Goal: Task Accomplishment & Management: Manage account settings

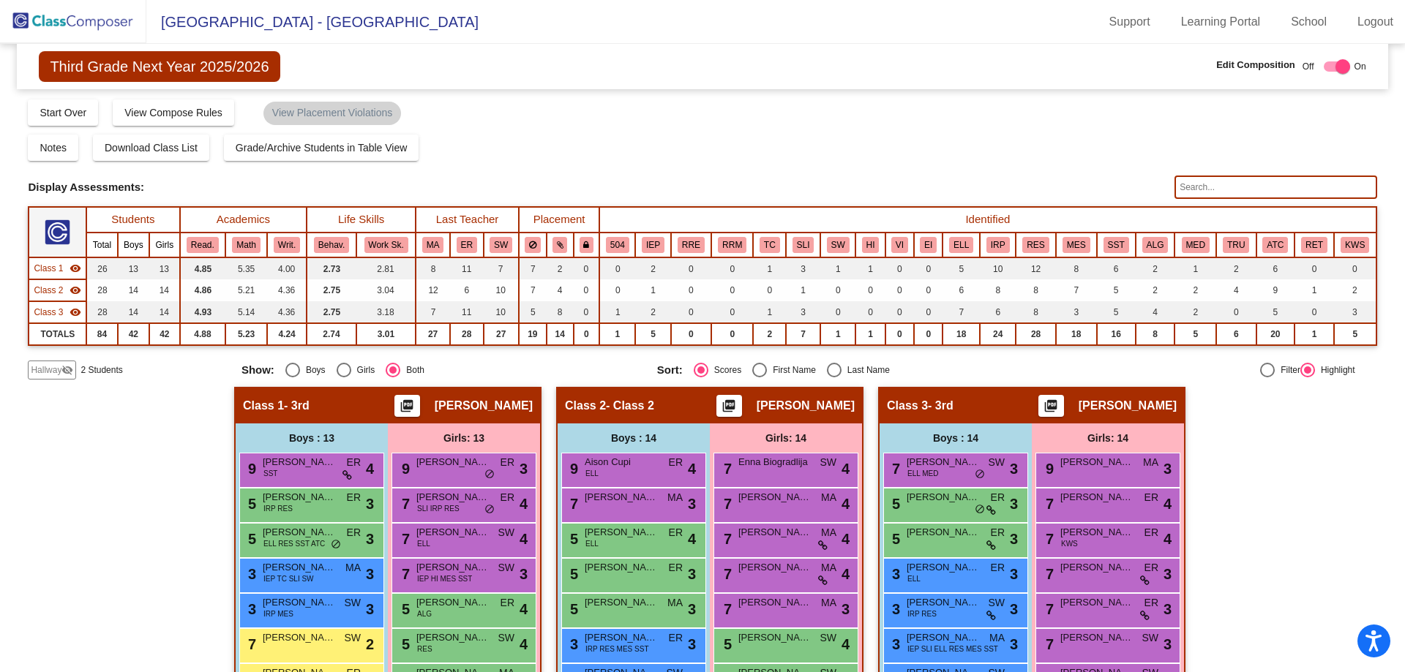
click at [86, 23] on img at bounding box center [73, 21] width 146 height 43
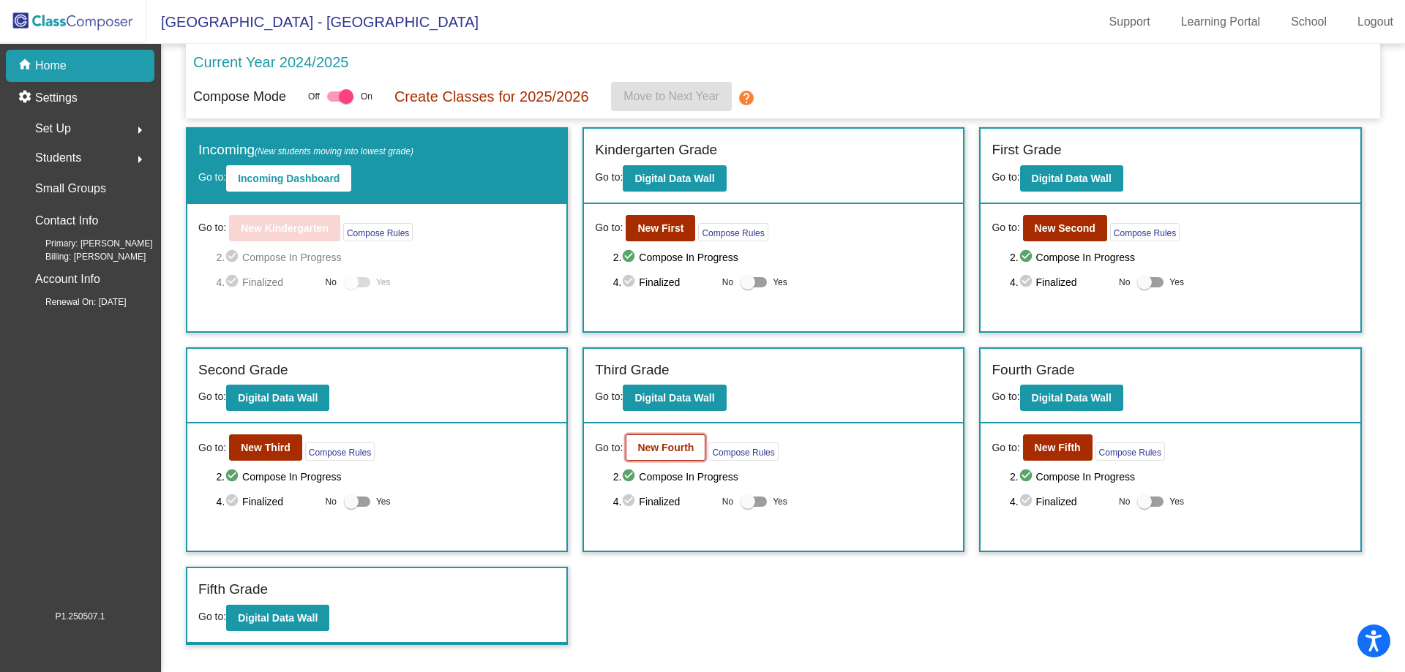
click at [664, 447] on b "New Fourth" at bounding box center [665, 448] width 56 height 12
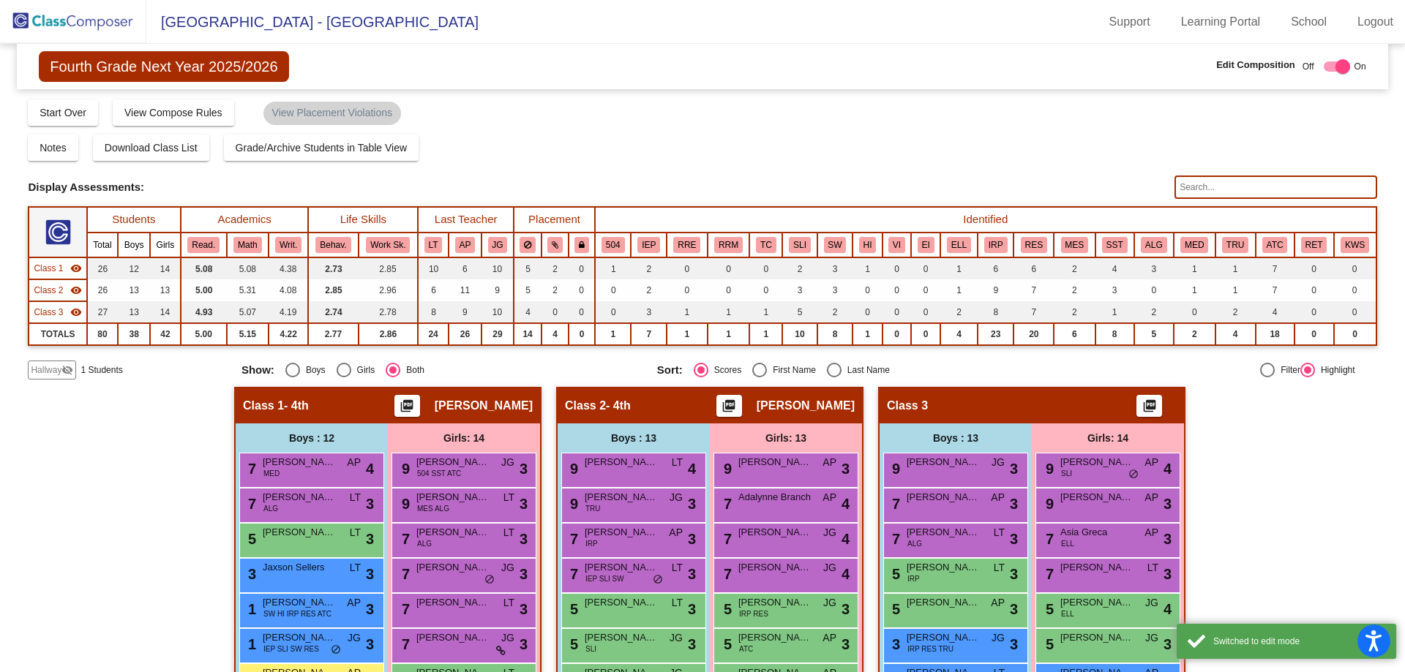
click at [1214, 191] on input "text" at bounding box center [1275, 187] width 202 height 23
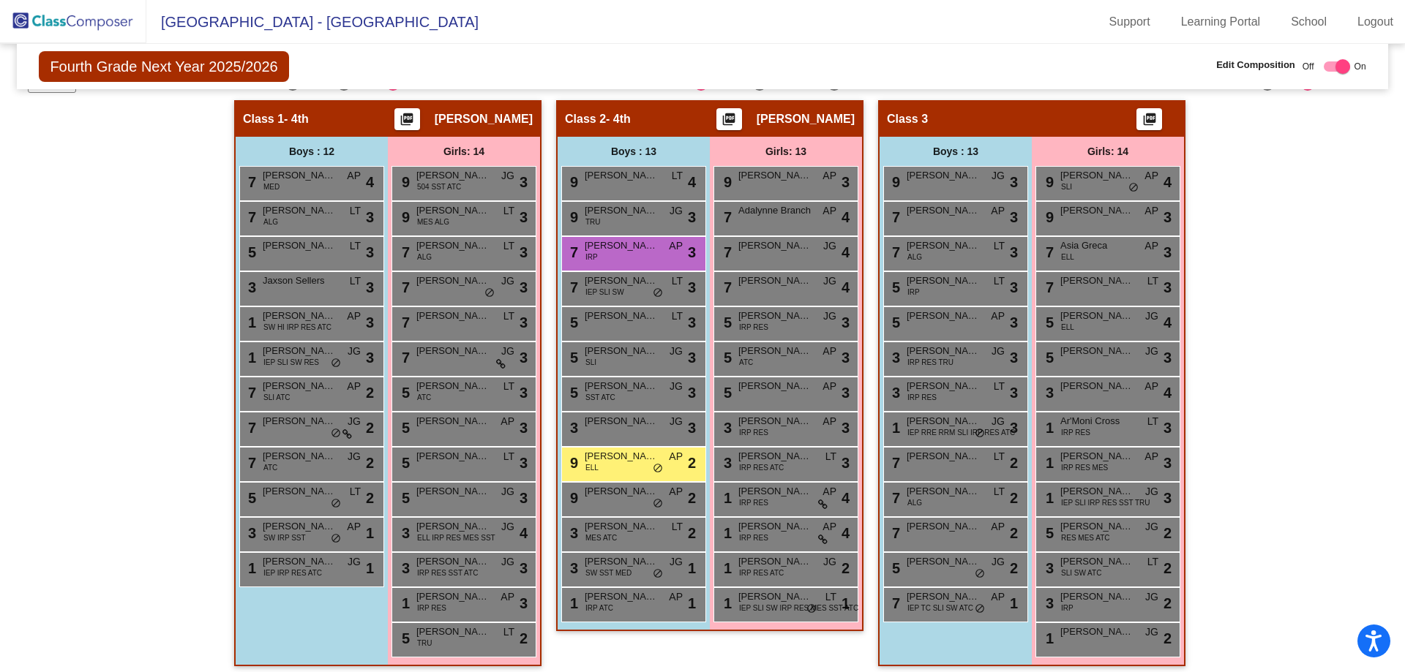
scroll to position [293, 0]
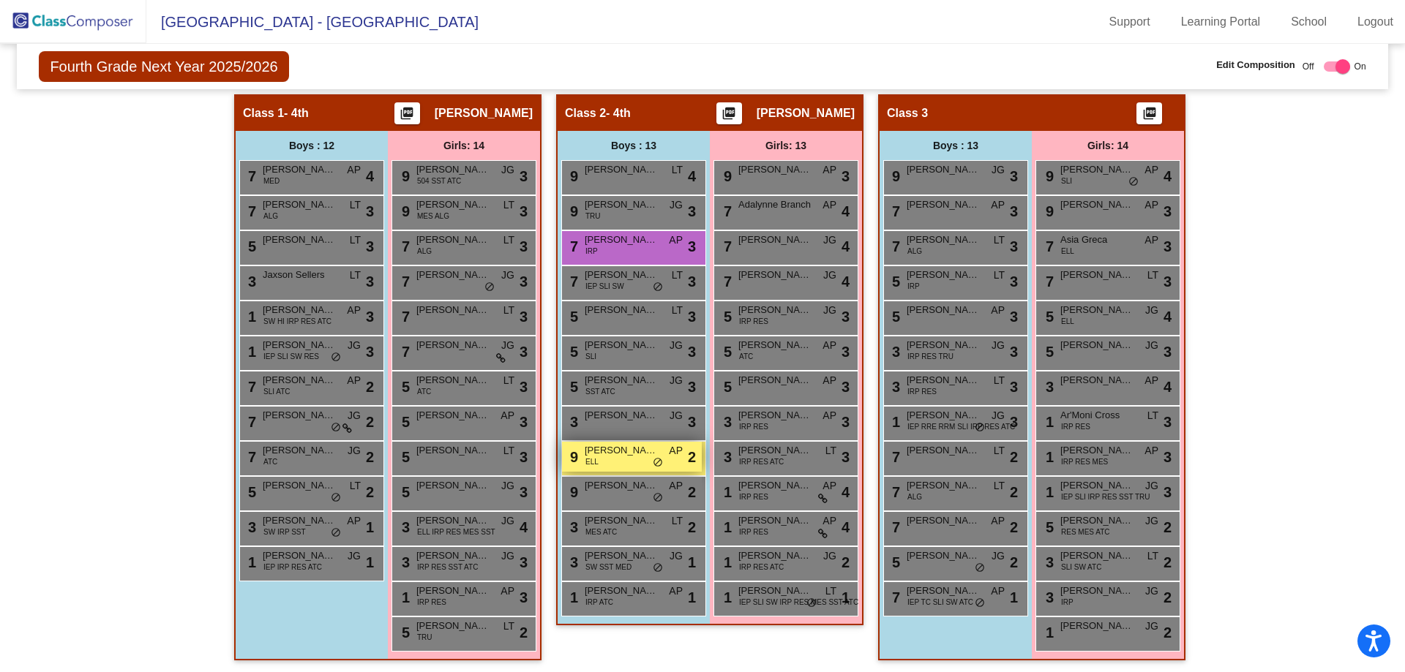
type input "[PERSON_NAME]"
click at [621, 462] on div "9 [PERSON_NAME] ELL AP lock do_not_disturb_alt 2" at bounding box center [632, 457] width 140 height 30
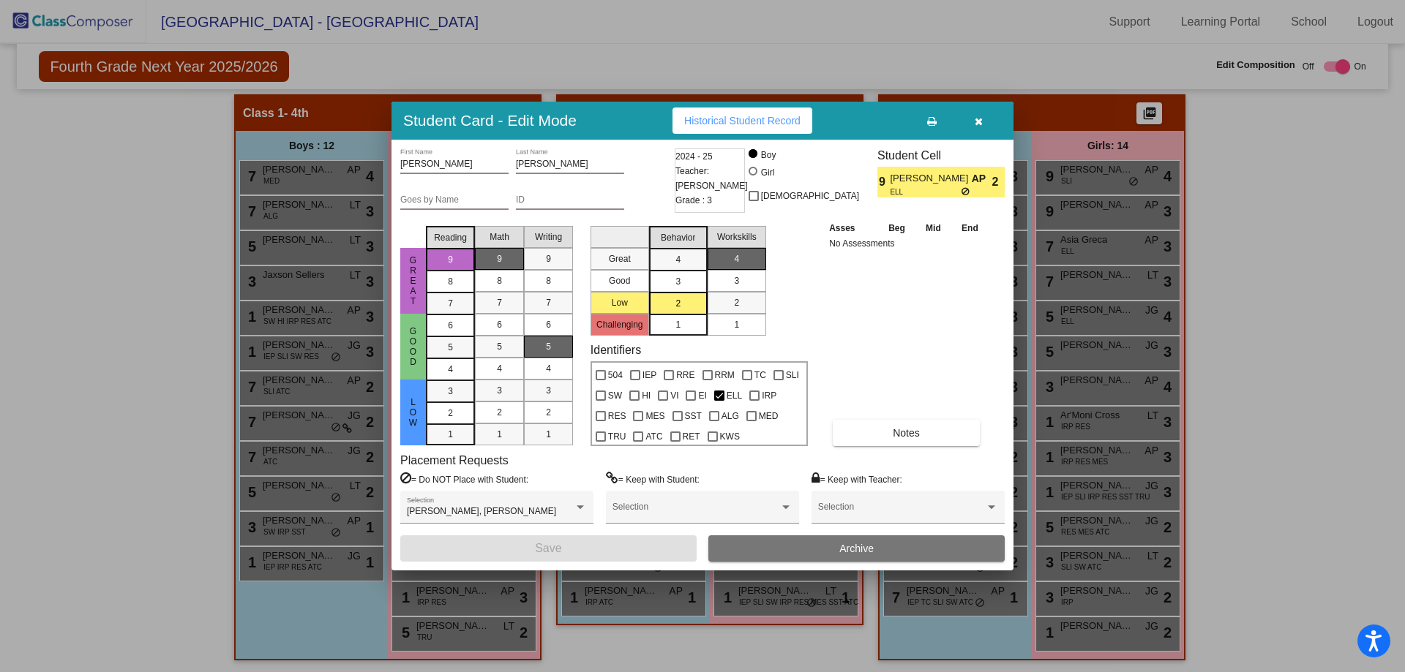
click at [845, 554] on span "Archive" at bounding box center [856, 549] width 34 height 12
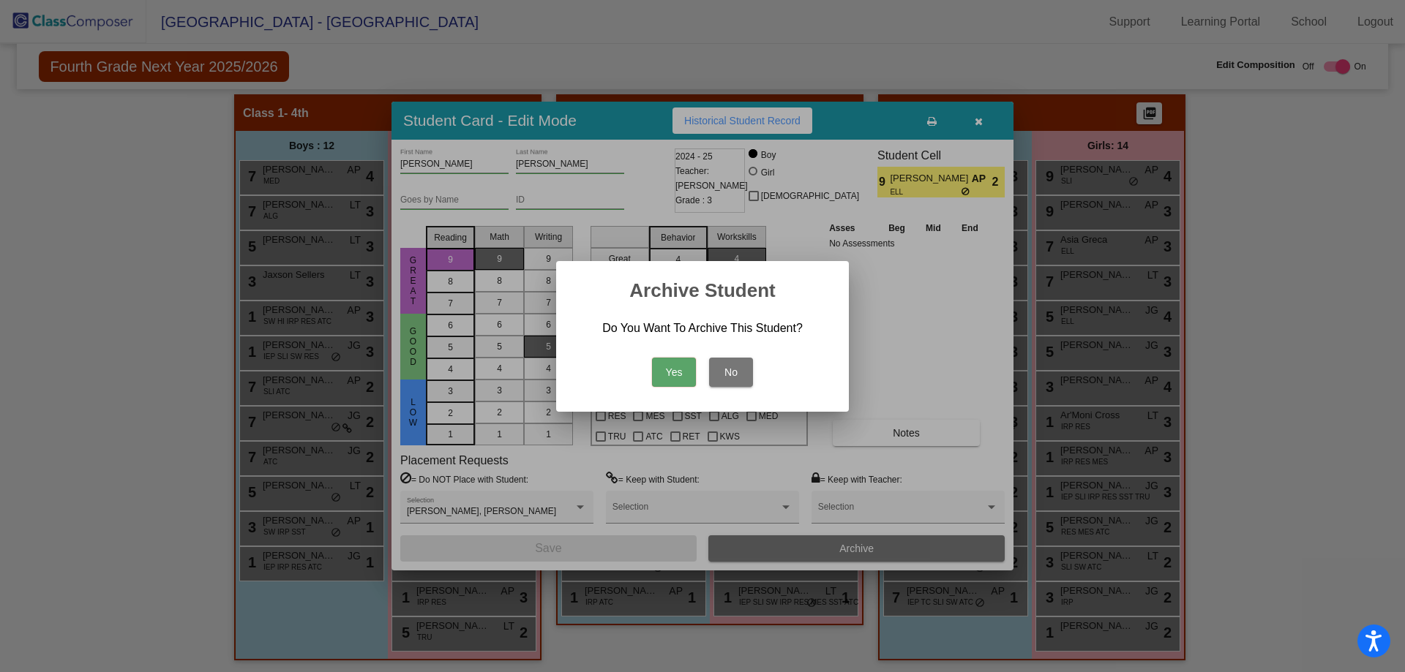
click at [680, 373] on button "Yes" at bounding box center [674, 372] width 44 height 29
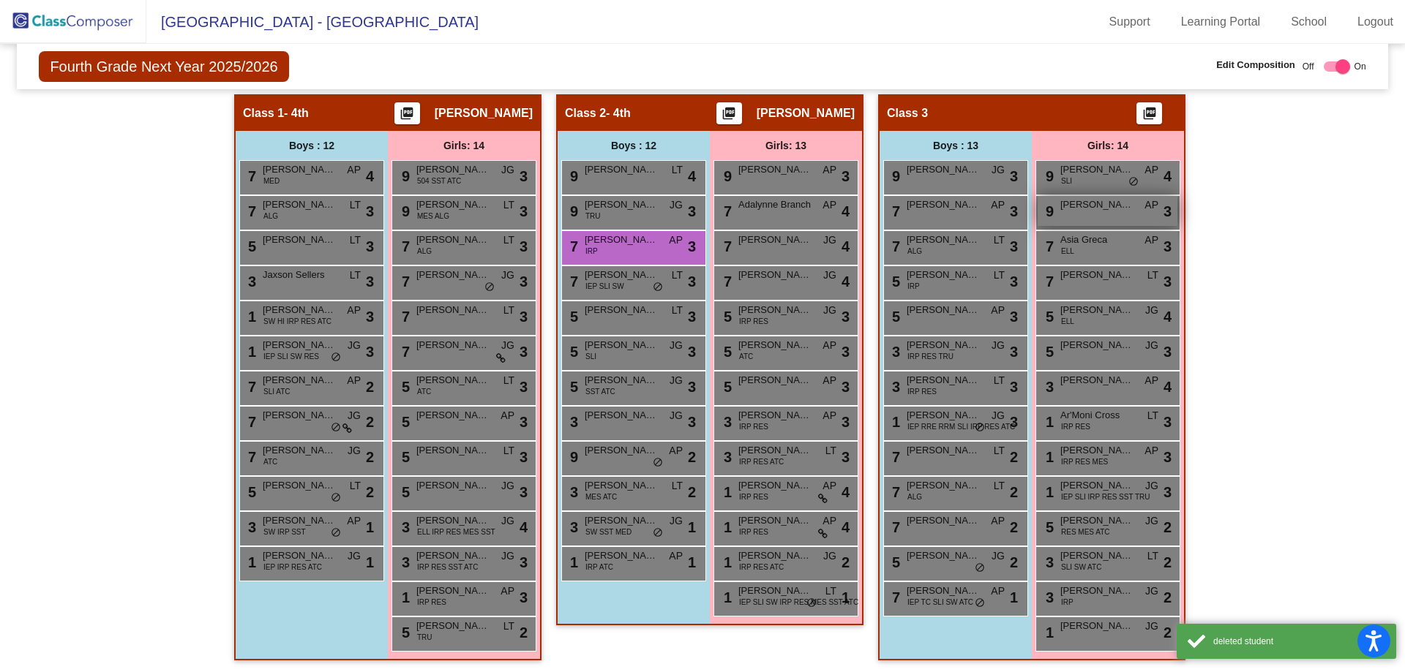
scroll to position [0, 0]
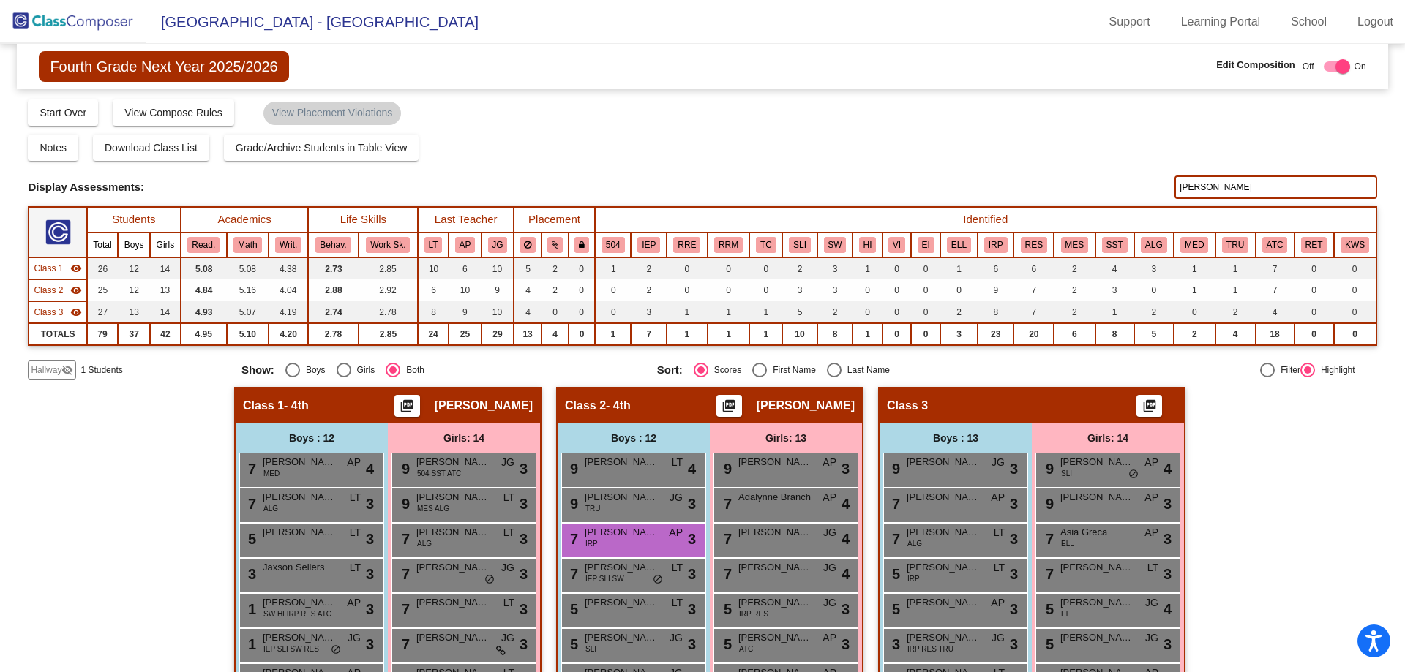
drag, startPoint x: 1199, startPoint y: 187, endPoint x: 982, endPoint y: 182, distance: 217.3
click at [982, 182] on div "Display Scores for Years: [DATE] - [DATE] [DATE] - [DATE] Display Assessments: …" at bounding box center [702, 187] width 1348 height 23
